Goal: Information Seeking & Learning: Learn about a topic

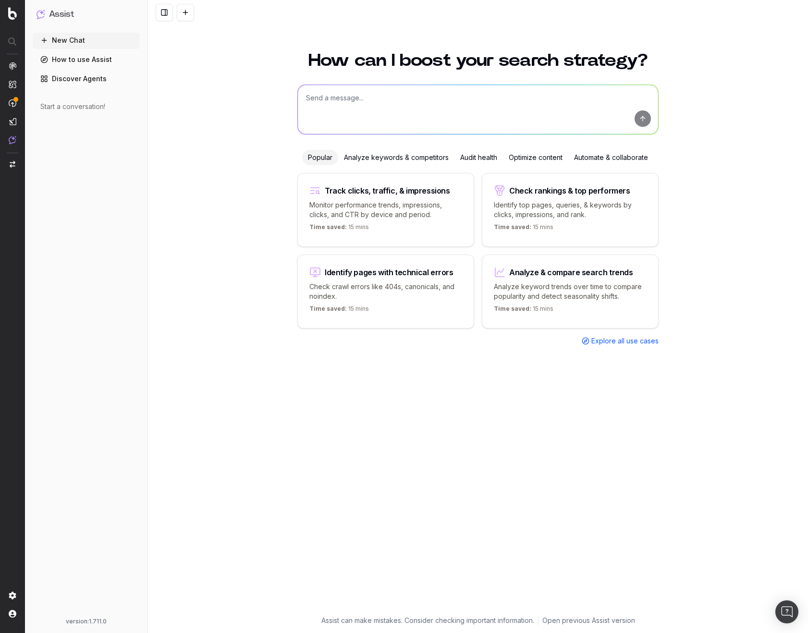
click at [84, 76] on link "Discover Agents" at bounding box center [86, 78] width 107 height 15
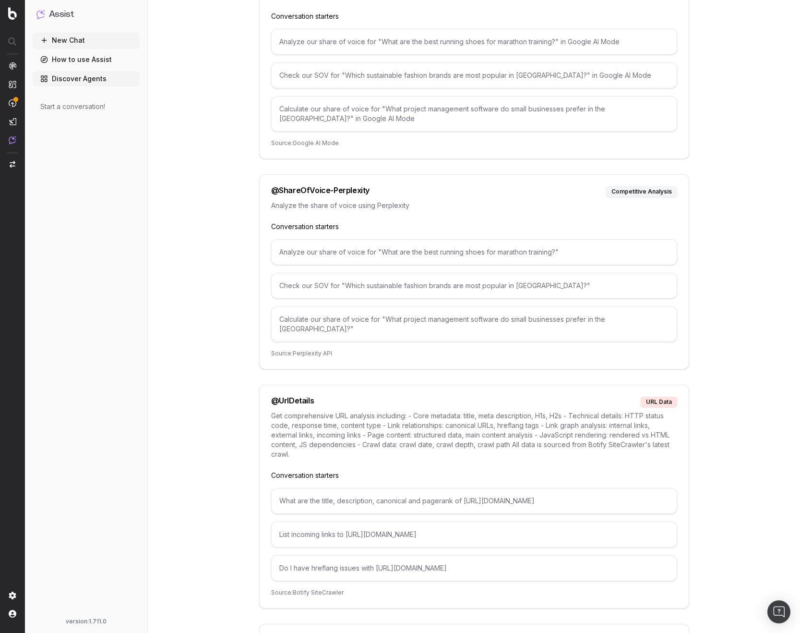
scroll to position [5188, 0]
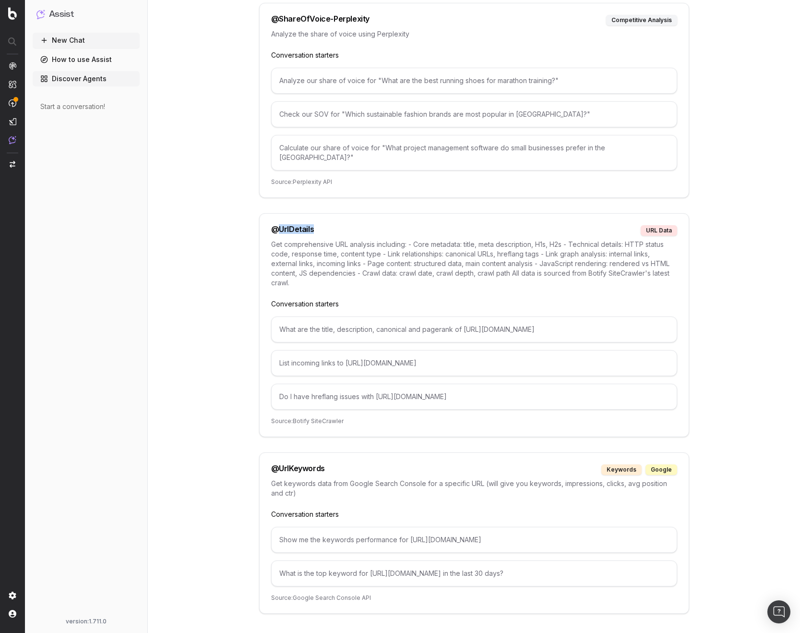
drag, startPoint x: 313, startPoint y: 211, endPoint x: 279, endPoint y: 208, distance: 34.2
click at [279, 225] on div "@ UrlDetails URL data" at bounding box center [474, 230] width 406 height 11
copy div "UrlDetails"
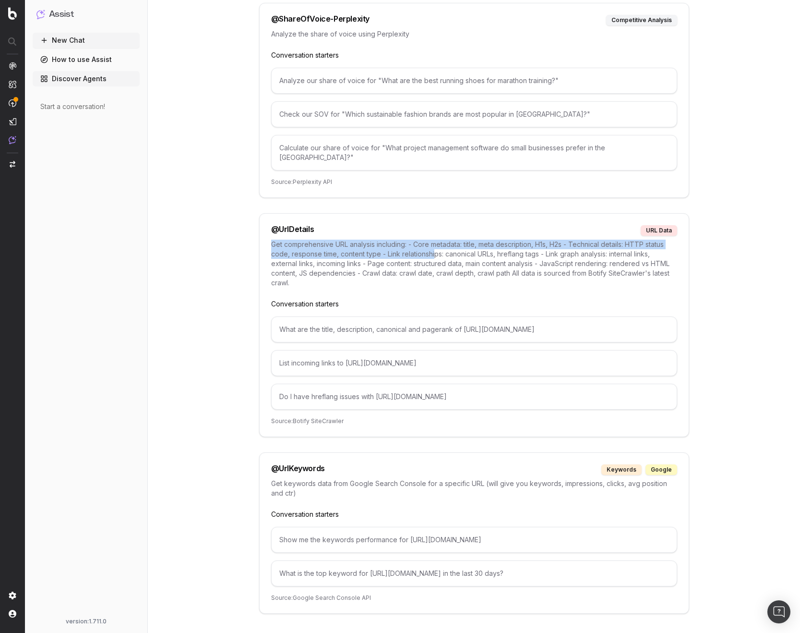
drag, startPoint x: 270, startPoint y: 226, endPoint x: 435, endPoint y: 237, distance: 166.0
click at [435, 237] on div "@ UrlDetails URL data Get comprehensive URL analysis including: - Core metadata…" at bounding box center [474, 325] width 430 height 224
copy p "Get comprehensive URL analysis including: - Core metadata: title, meta descript…"
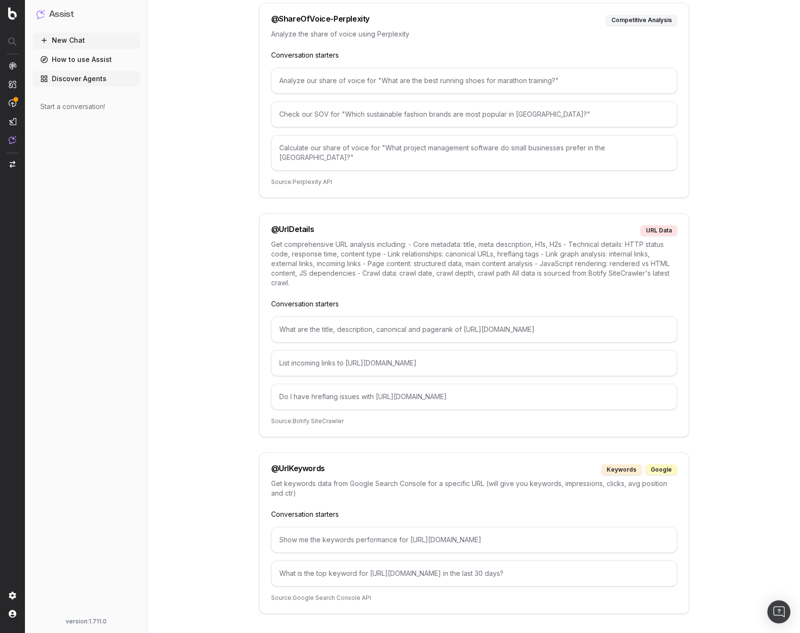
click at [368, 299] on p "Conversation starters" at bounding box center [474, 304] width 406 height 10
click at [345, 386] on div "Do I have hreflang issues with https://www.example.com/page" at bounding box center [474, 397] width 406 height 26
click at [289, 397] on div "@ UrlDetails URL data Get comprehensive URL analysis including: - Core metadata…" at bounding box center [474, 325] width 430 height 224
click at [74, 61] on link "How to use Assist" at bounding box center [86, 59] width 107 height 15
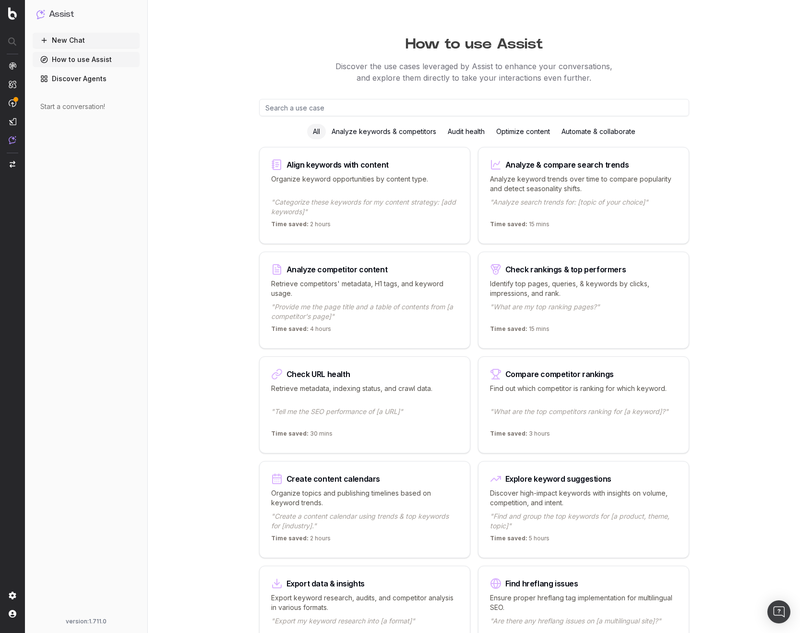
click at [311, 188] on p "Organize keyword opportunities by content type." at bounding box center [364, 183] width 187 height 19
click at [525, 130] on div "Optimize content" at bounding box center [523, 131] width 65 height 15
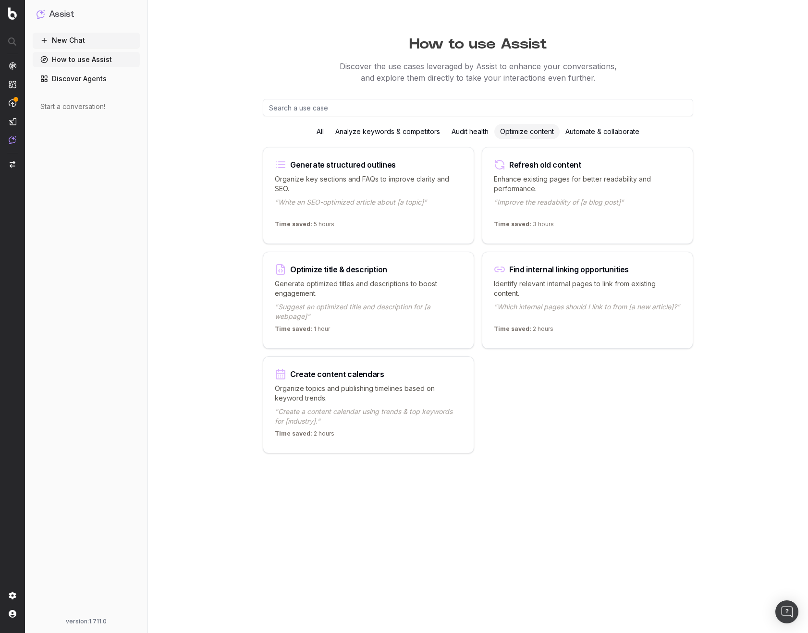
click at [77, 82] on link "Discover Agents" at bounding box center [86, 78] width 107 height 15
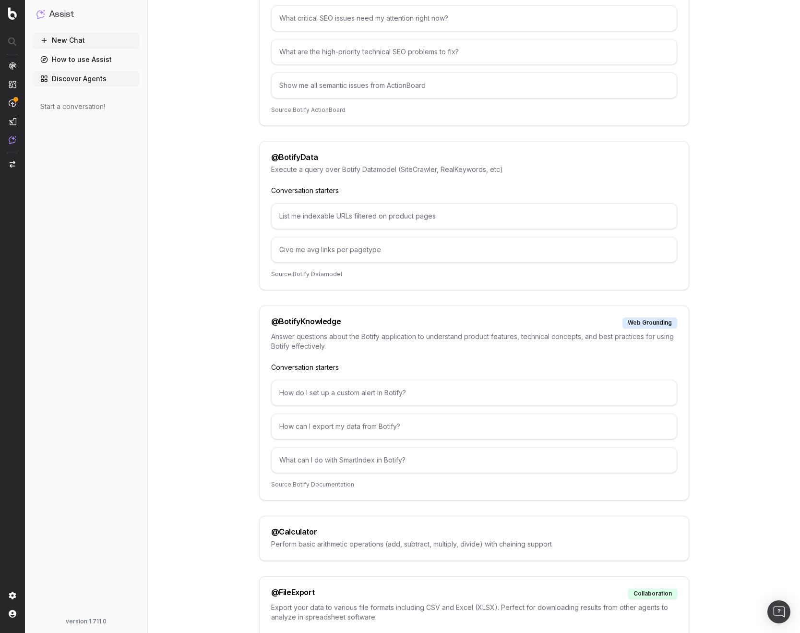
scroll to position [343, 0]
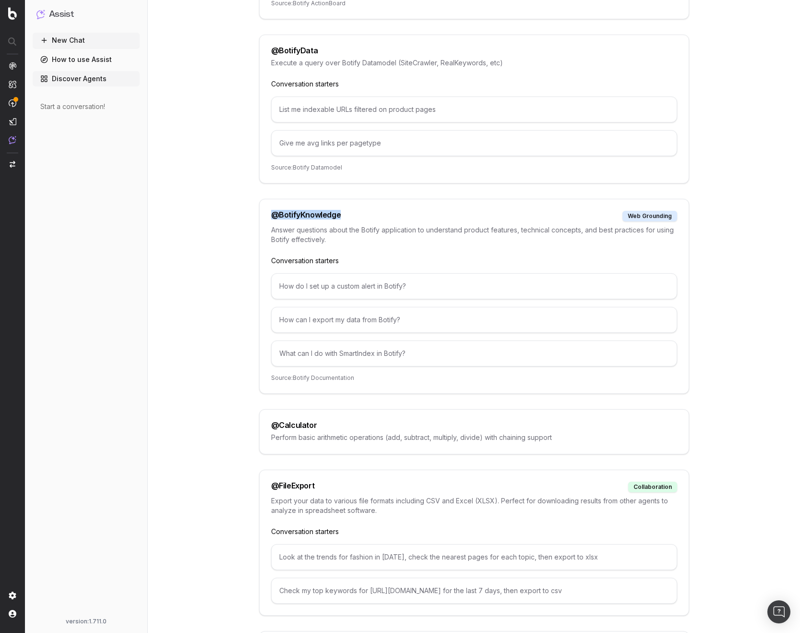
drag, startPoint x: 347, startPoint y: 216, endPoint x: 263, endPoint y: 214, distance: 84.5
click at [263, 214] on div "@ BotifyKnowledge web grounding Answer questions about the Botify application t…" at bounding box center [474, 296] width 430 height 195
drag, startPoint x: 293, startPoint y: 169, endPoint x: 271, endPoint y: 167, distance: 22.2
click at [271, 167] on p "Source: Botify Datamodel" at bounding box center [474, 168] width 406 height 8
copy p "Source:"
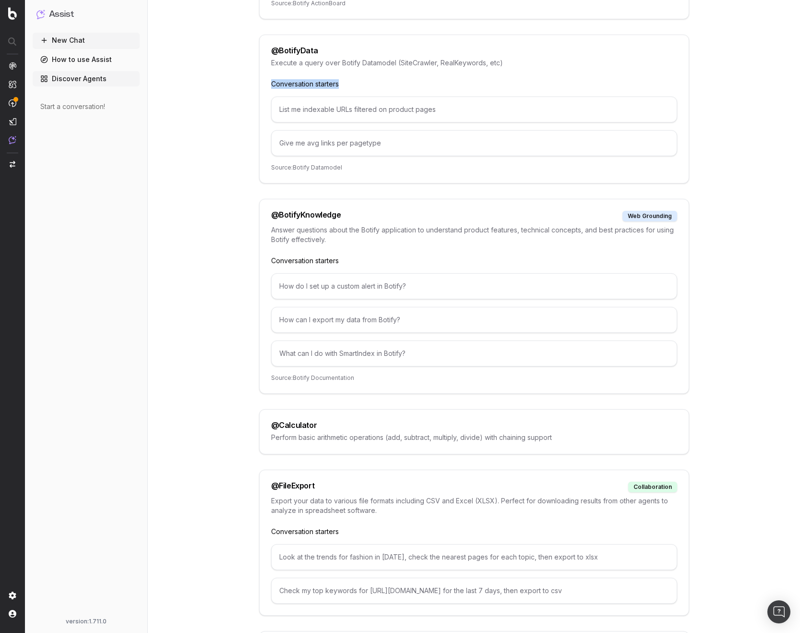
drag, startPoint x: 345, startPoint y: 84, endPoint x: 267, endPoint y: 83, distance: 77.3
click at [267, 83] on div "@ BotifyData Execute a query over Botify Datamodel (SiteCrawler, RealKeywords, …" at bounding box center [474, 109] width 430 height 149
copy p "Conversation starters"
click at [396, 88] on p "Conversation starters" at bounding box center [474, 84] width 406 height 10
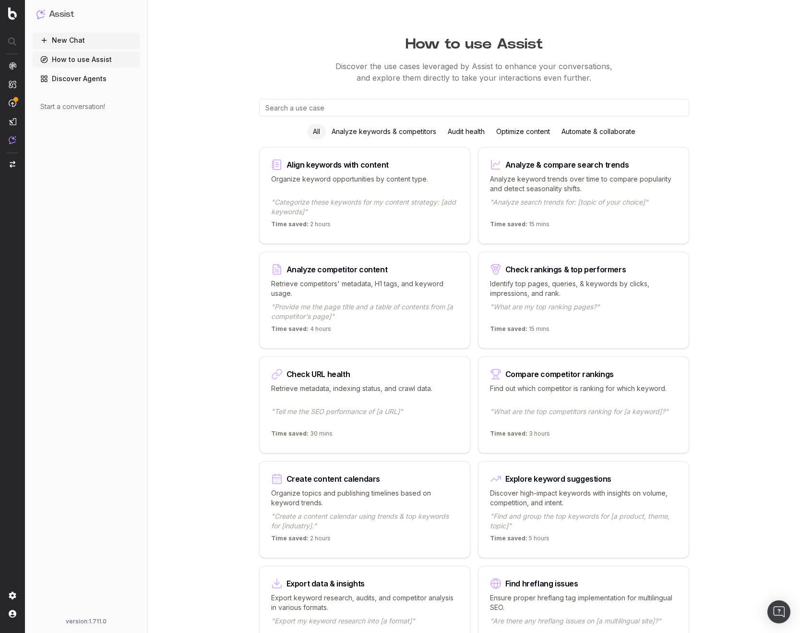
scroll to position [5188, 0]
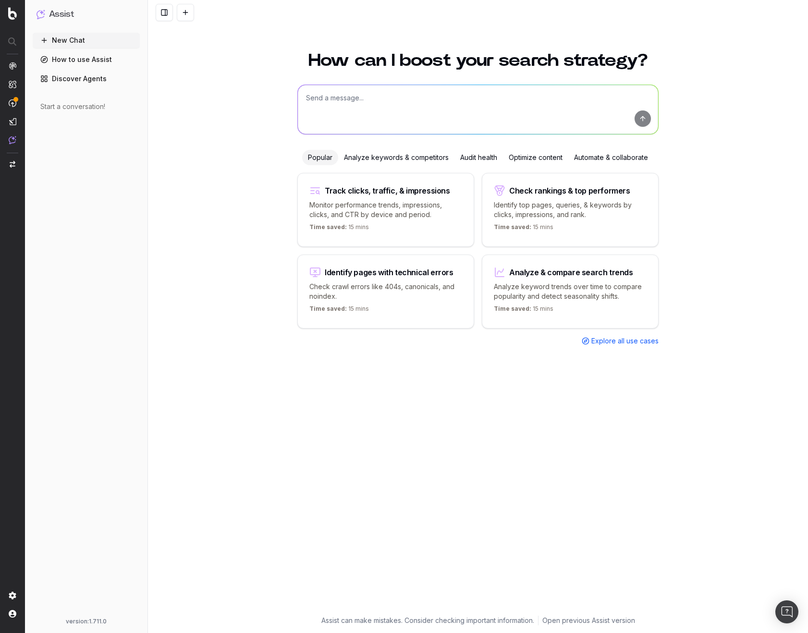
click at [188, 84] on div "How can I boost your search strategy? Popular Analyze keywords & competitors Au…" at bounding box center [478, 336] width 660 height 592
click at [72, 79] on link "Discover Agents" at bounding box center [86, 78] width 107 height 15
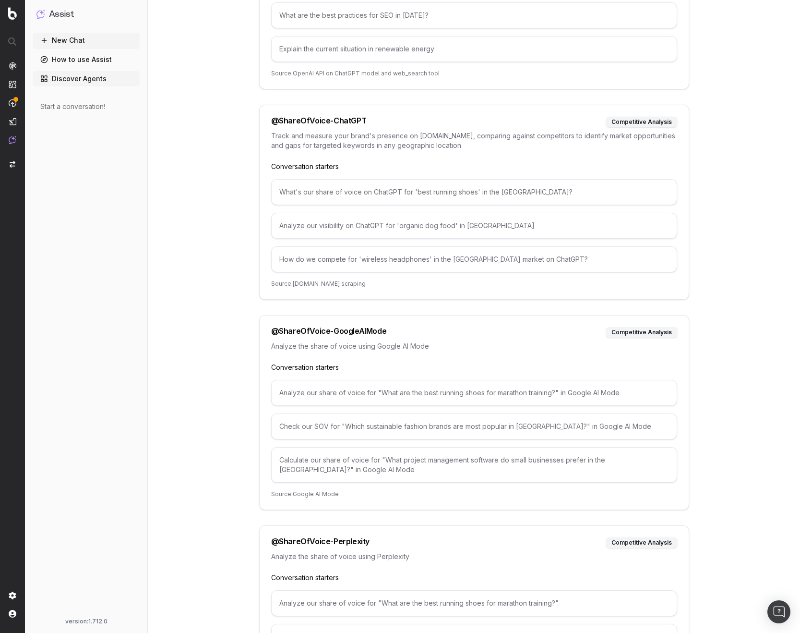
scroll to position [5188, 0]
